Goal: Navigation & Orientation: Find specific page/section

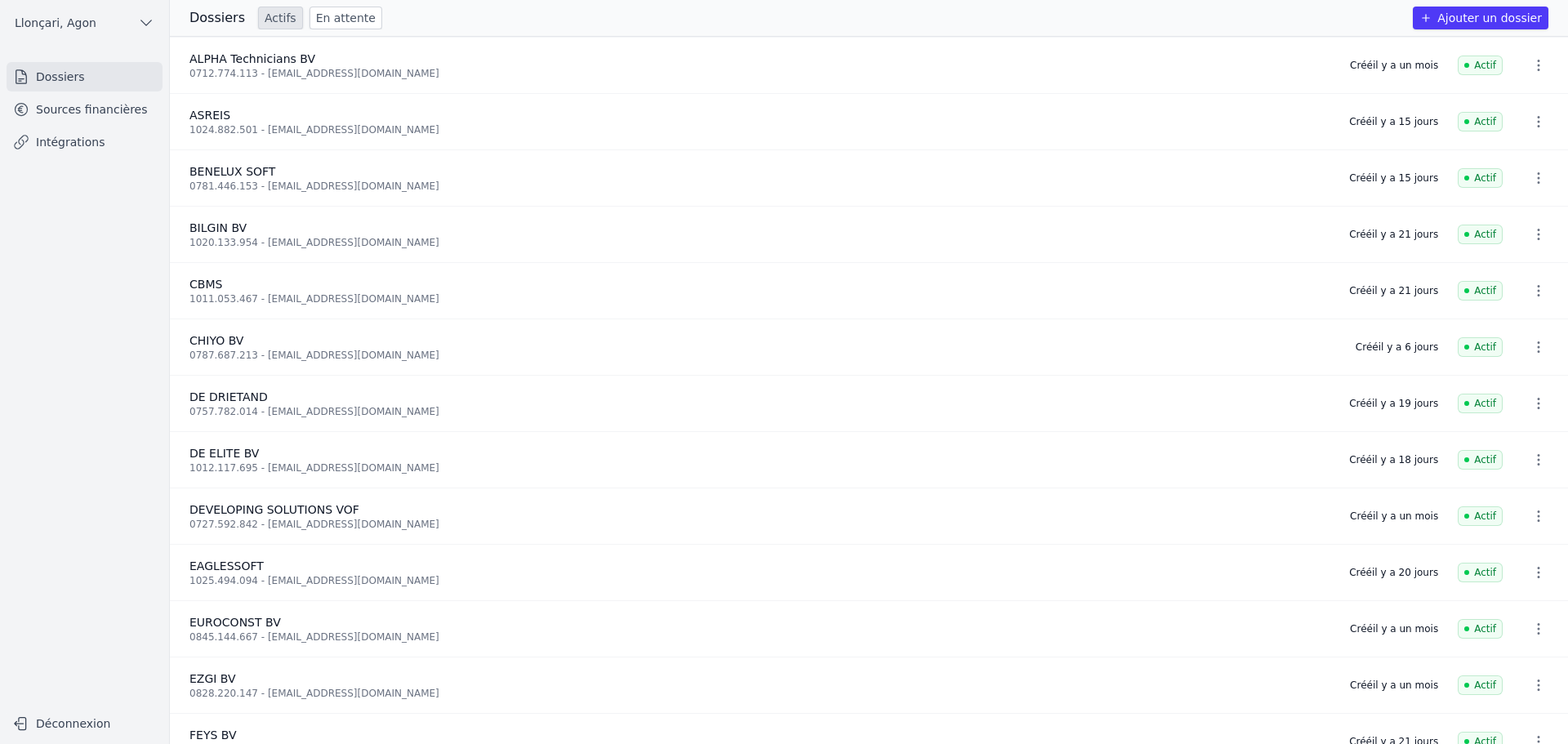
click at [91, 108] on link "Sources financières" at bounding box center [85, 109] width 156 height 29
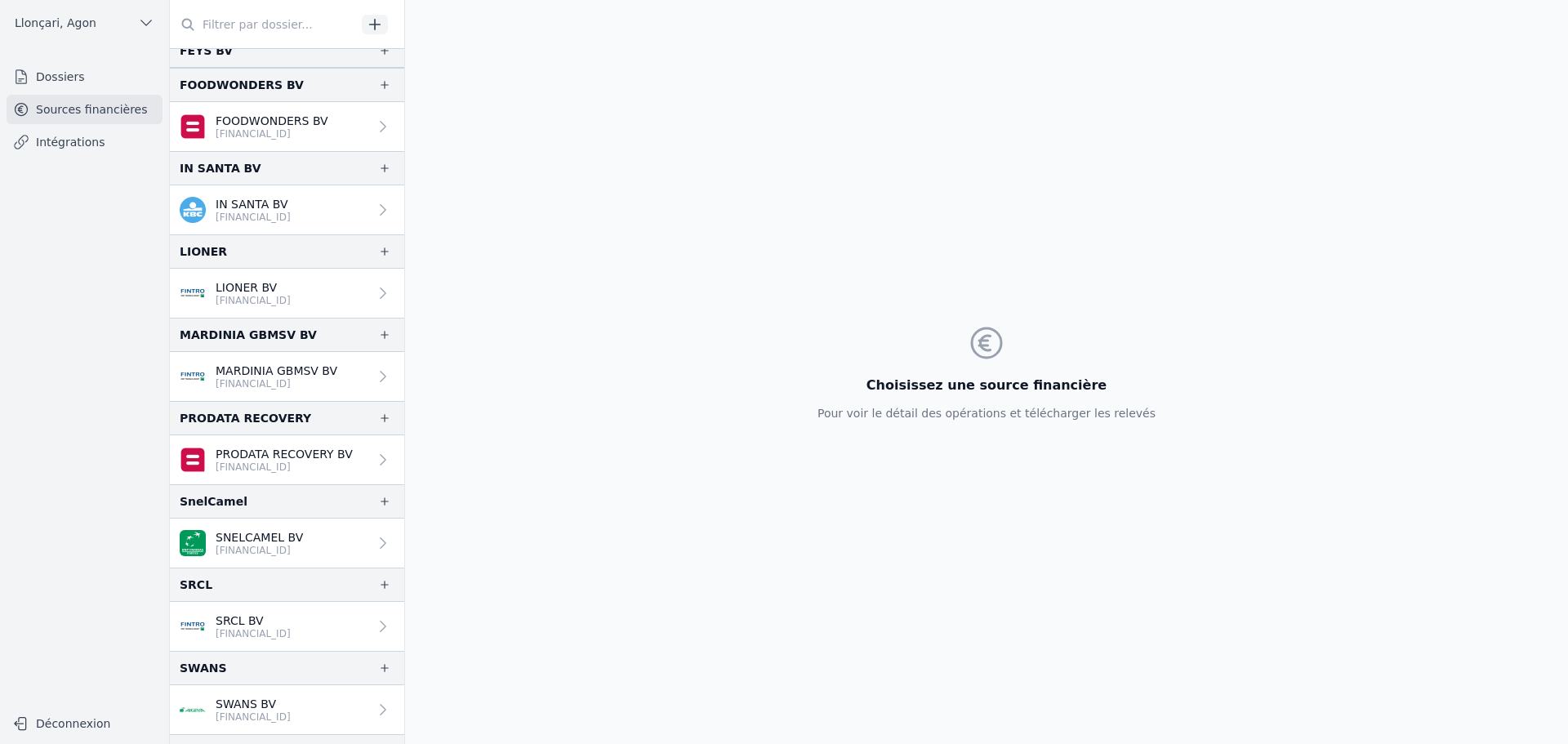
scroll to position [1141, 0]
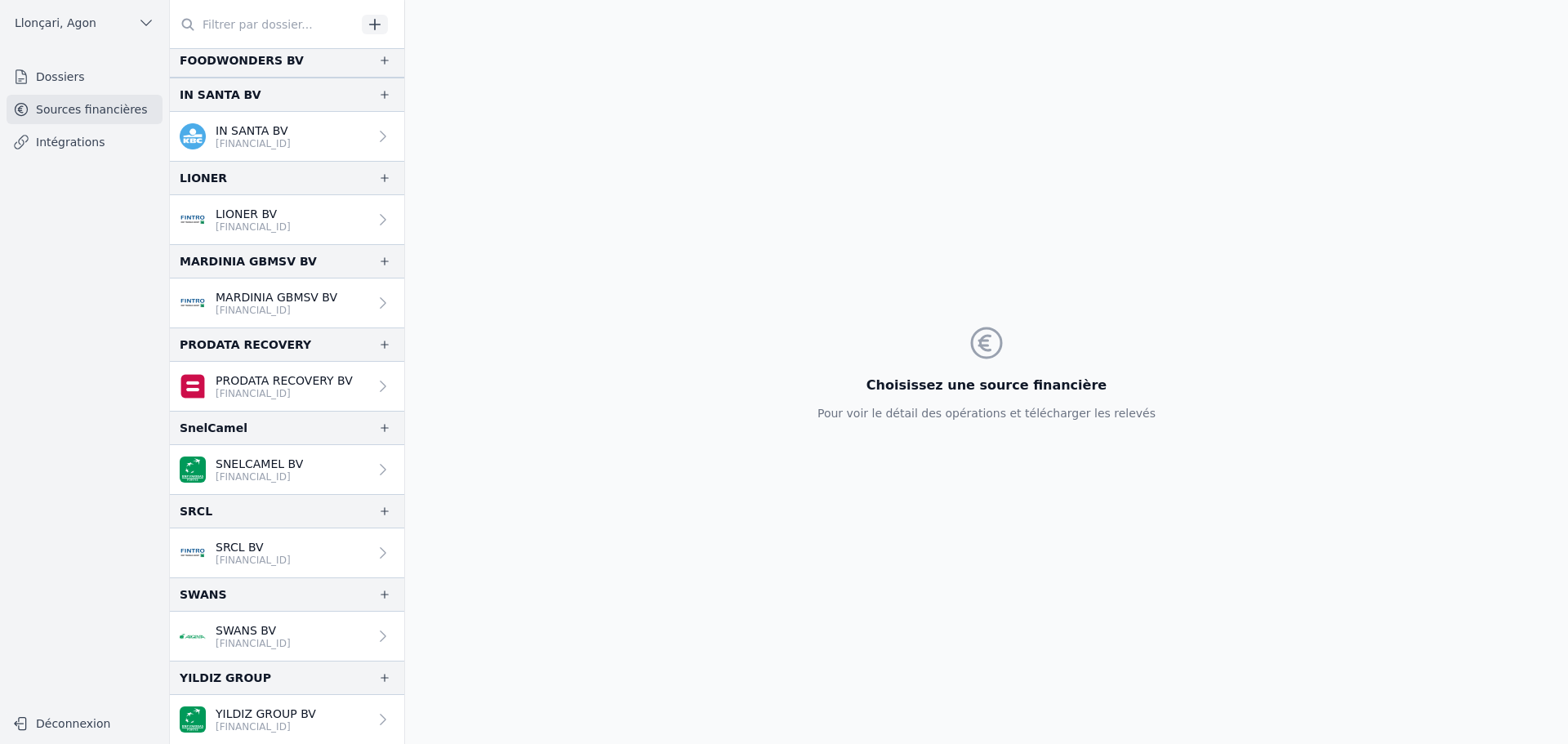
click at [319, 719] on link "YILDIZ GROUP BV [FINANCIAL_ID]" at bounding box center [287, 719] width 234 height 49
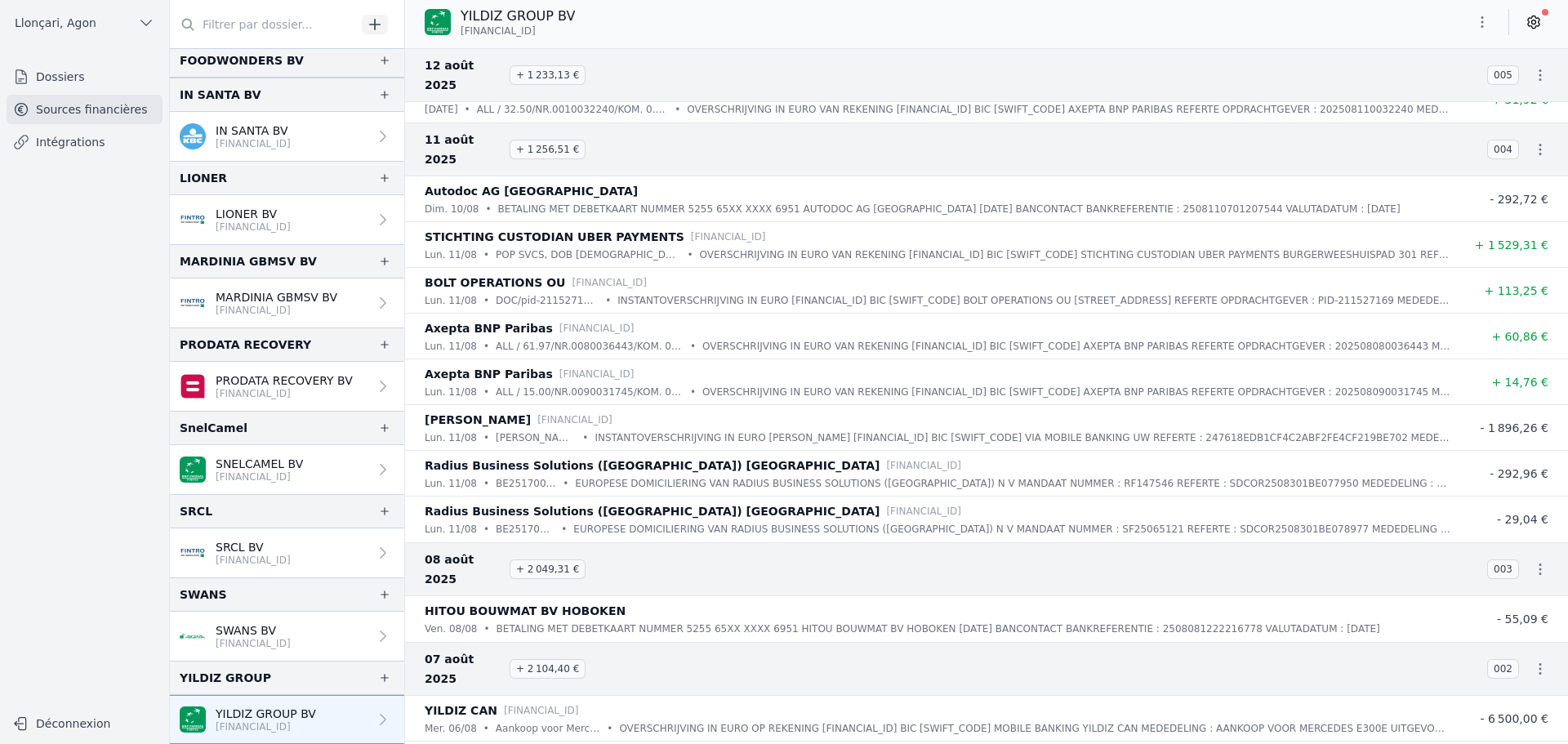
scroll to position [5960, 0]
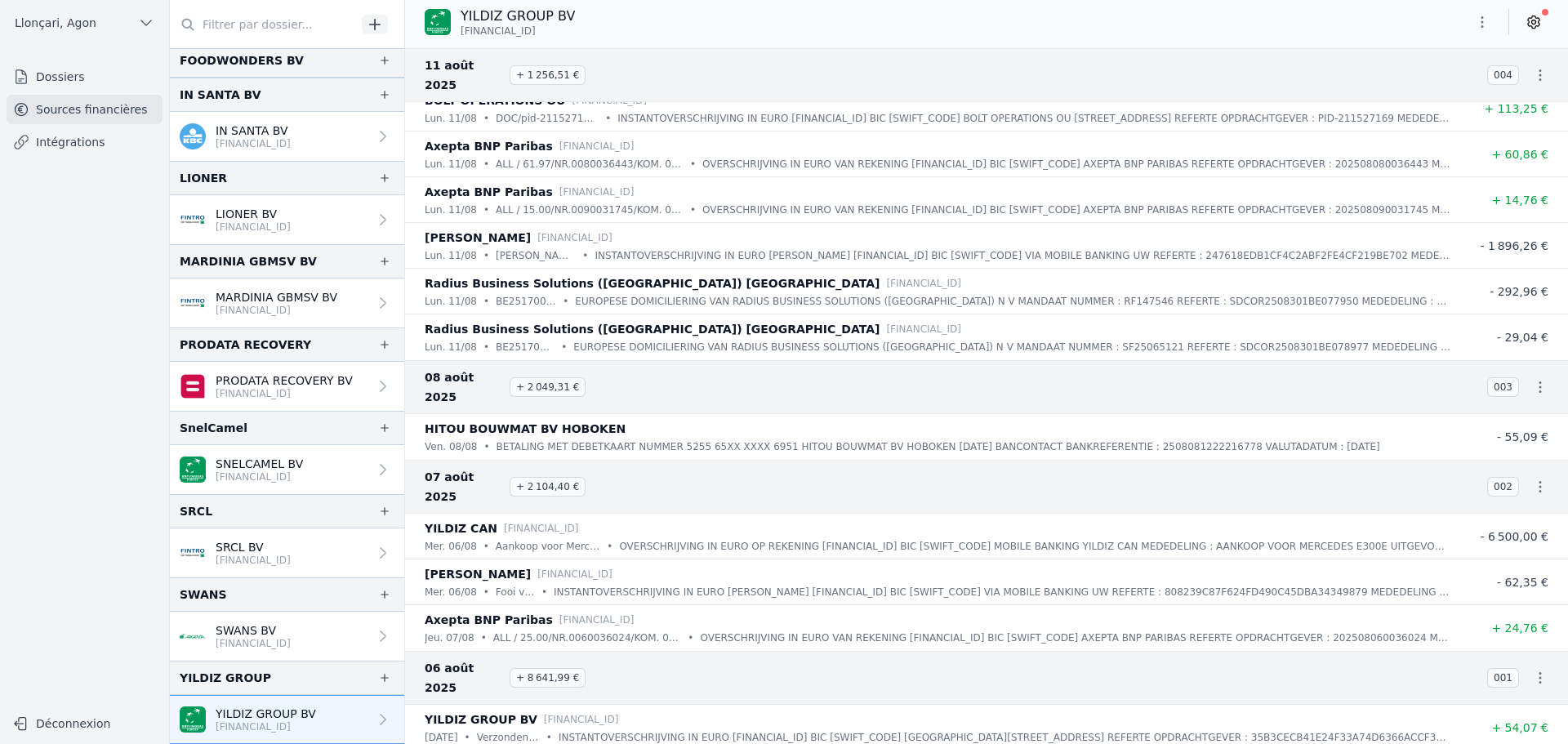
click at [1486, 19] on icon "button" at bounding box center [1482, 21] width 16 height 16
click at [1334, 58] on div at bounding box center [784, 372] width 1568 height 744
click at [284, 717] on p "YILDIZ GROUP BV" at bounding box center [266, 713] width 101 height 16
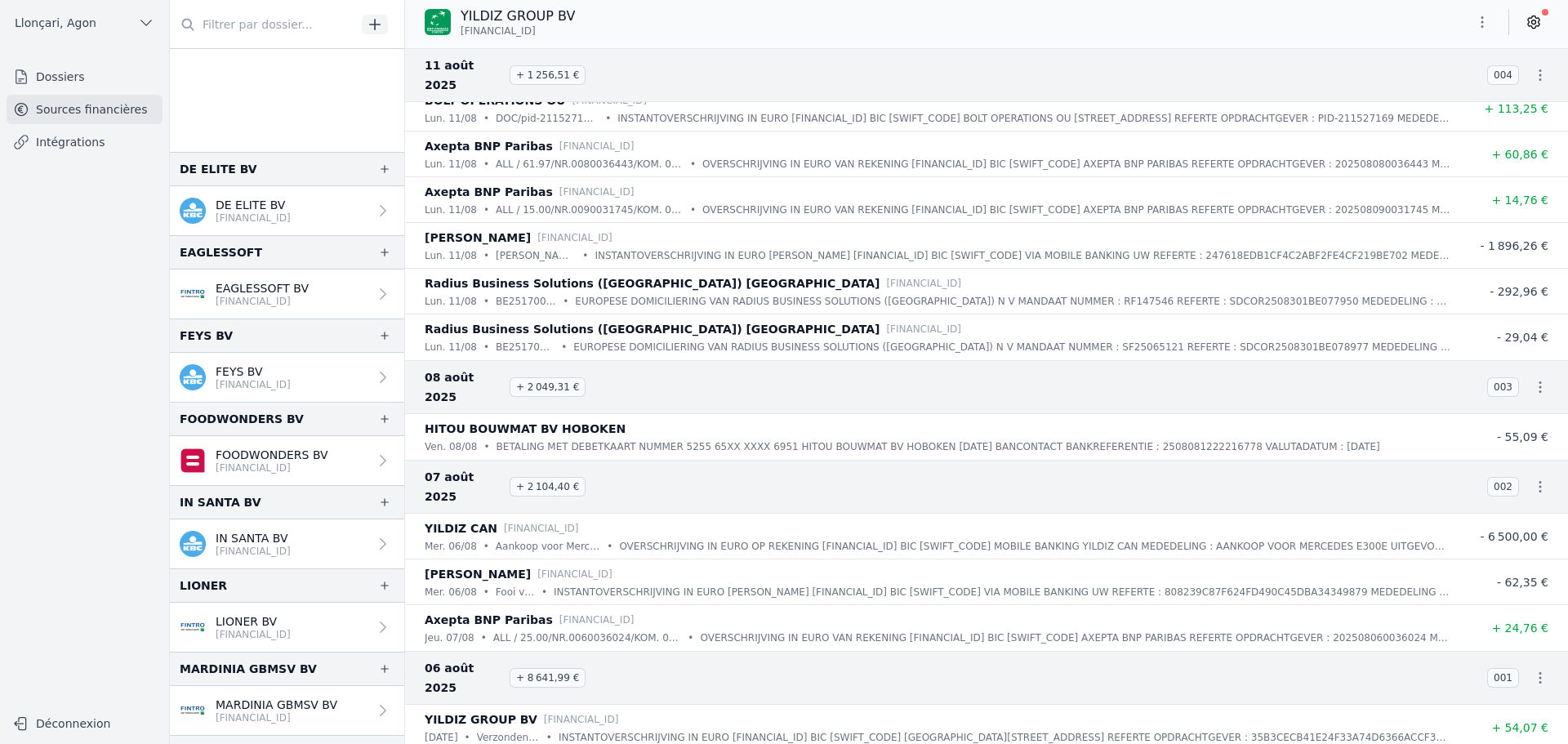
scroll to position [733, 0]
click at [380, 380] on icon at bounding box center [383, 378] width 6 height 11
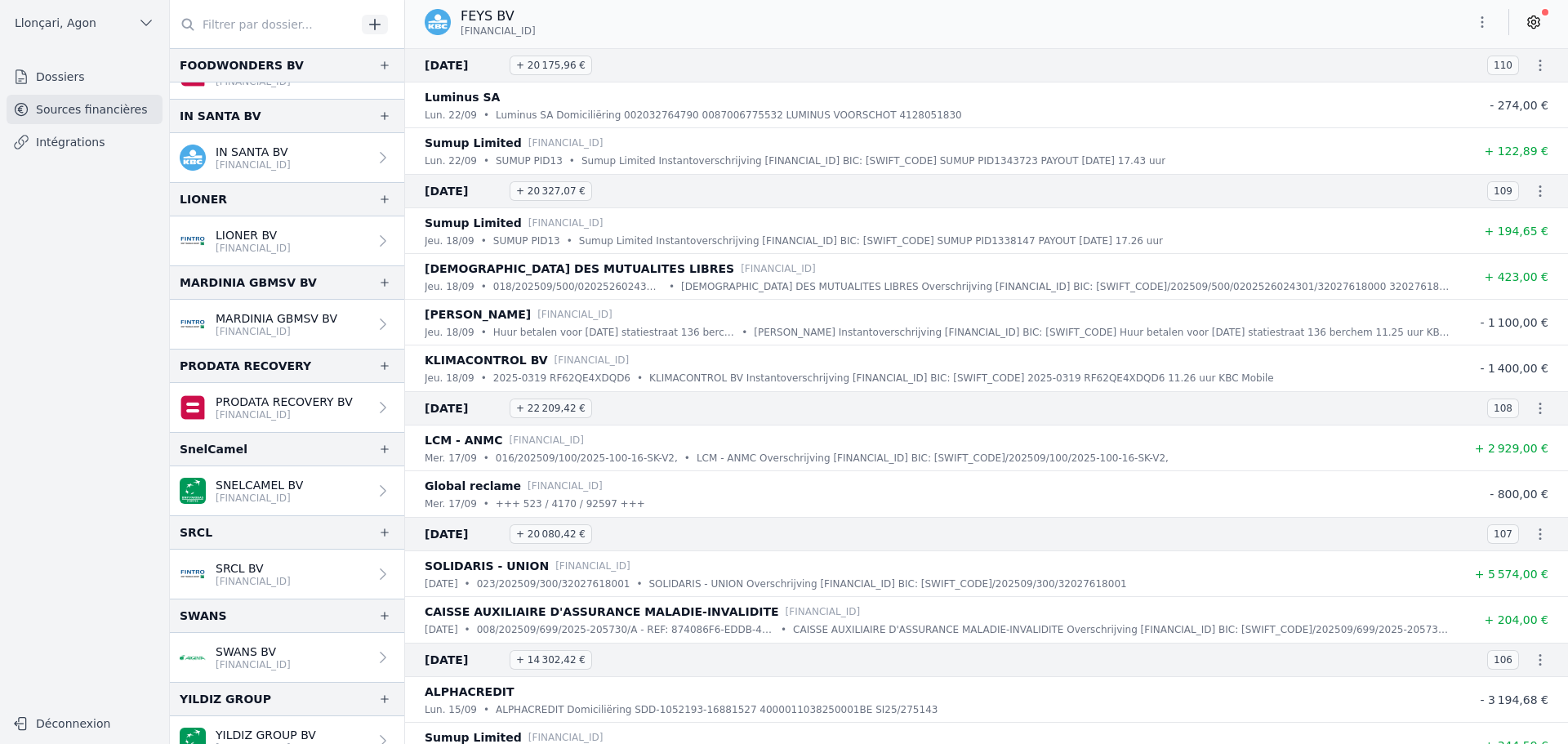
scroll to position [1141, 0]
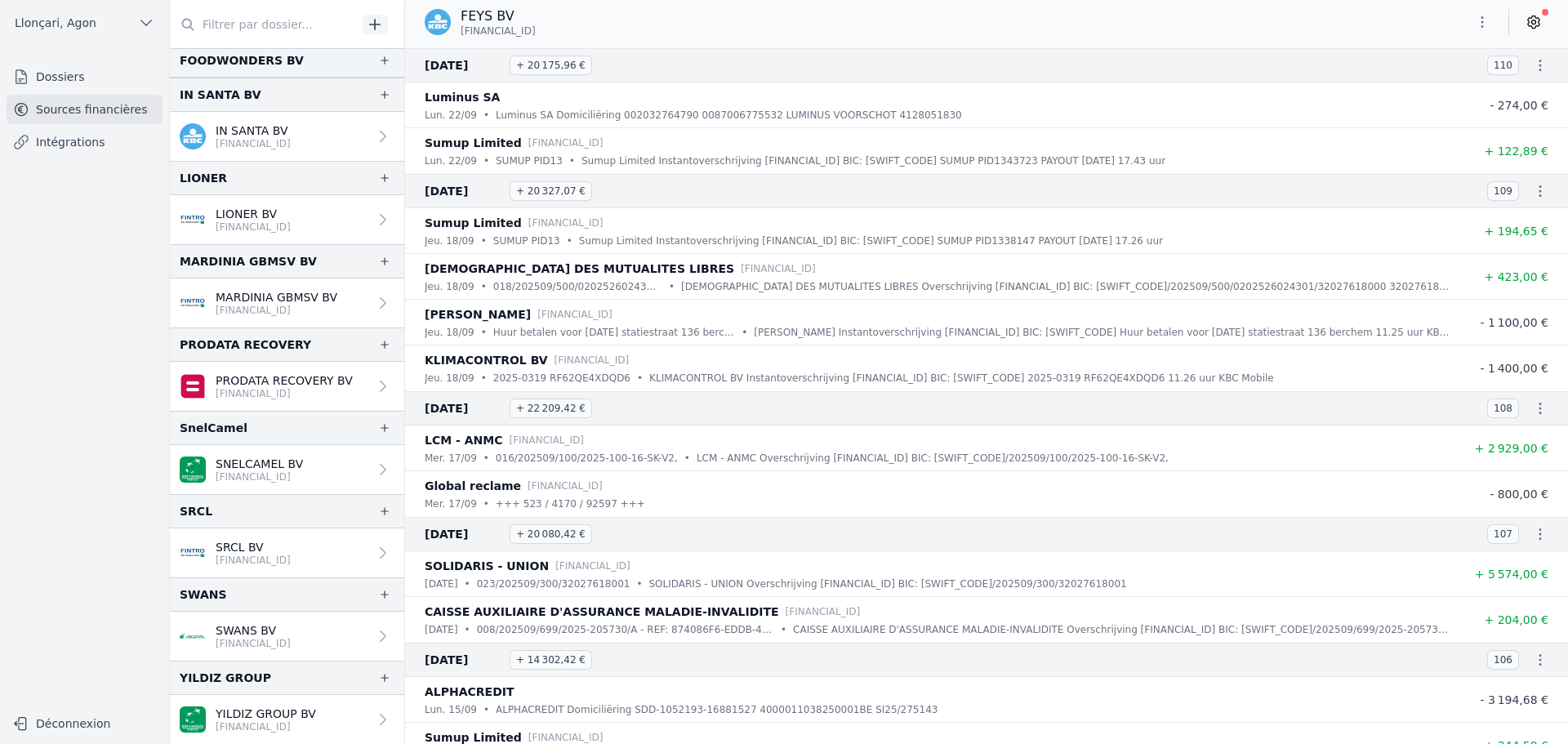
click at [328, 713] on link "YILDIZ GROUP BV [FINANCIAL_ID]" at bounding box center [287, 719] width 234 height 49
